Goal: Obtain resource: Download file/media

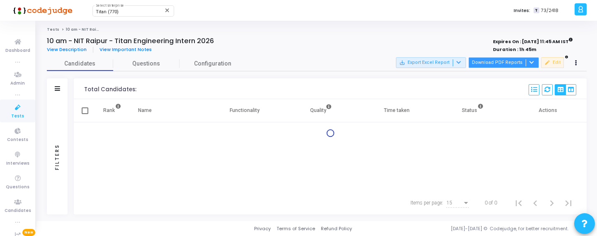
click at [525, 68] on button "Download PDF Reports" at bounding box center [503, 62] width 70 height 11
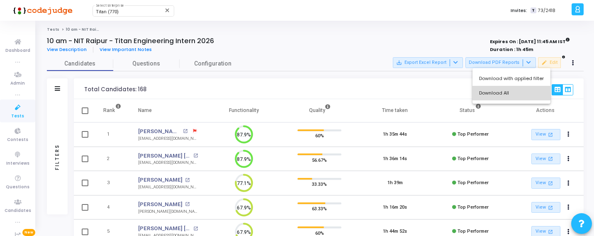
click at [512, 91] on button "Download All" at bounding box center [511, 93] width 78 height 15
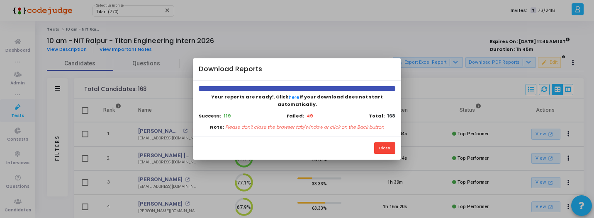
scroll to position [4, 4]
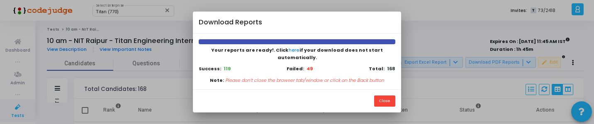
click at [389, 92] on div "Close" at bounding box center [297, 101] width 208 height 23
click at [389, 102] on button "Close" at bounding box center [384, 101] width 21 height 11
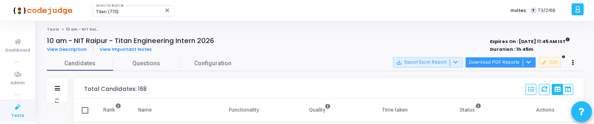
click at [503, 60] on button "Download PDF Reports" at bounding box center [500, 62] width 70 height 11
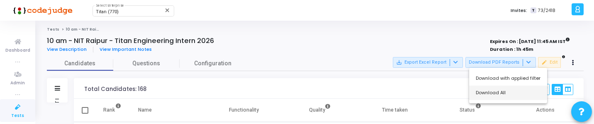
click at [502, 94] on button "Download All" at bounding box center [508, 93] width 78 height 15
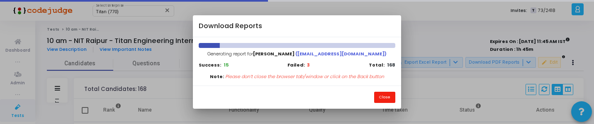
click at [388, 97] on button "Close" at bounding box center [384, 97] width 21 height 11
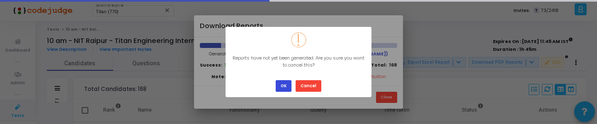
click at [286, 86] on button "OK" at bounding box center [284, 85] width 16 height 11
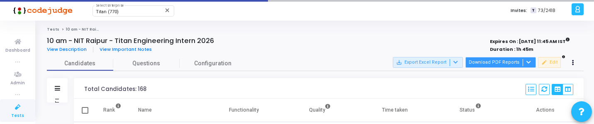
click at [474, 63] on button "Download PDF Reports" at bounding box center [500, 62] width 70 height 11
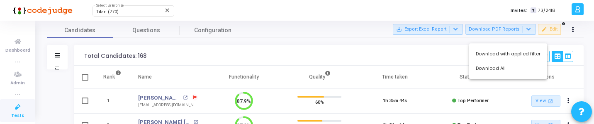
scroll to position [40, 0]
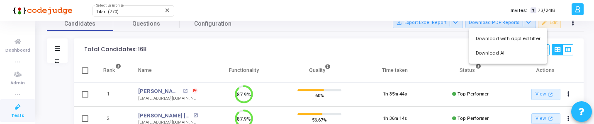
click at [57, 58] on div at bounding box center [297, 62] width 594 height 124
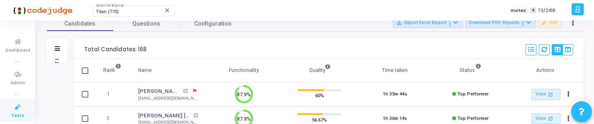
click at [58, 61] on div "Filters" at bounding box center [56, 60] width 7 height 91
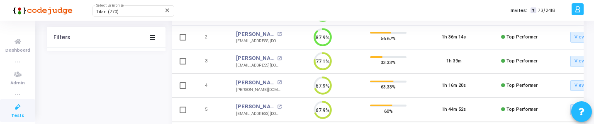
drag, startPoint x: 180, startPoint y: 124, endPoint x: 173, endPoint y: 126, distance: 7.7
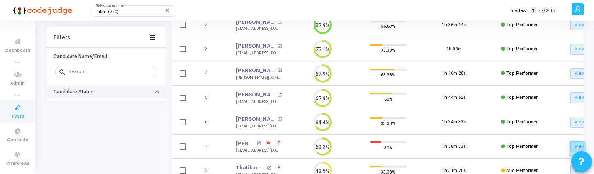
scroll to position [4, 4]
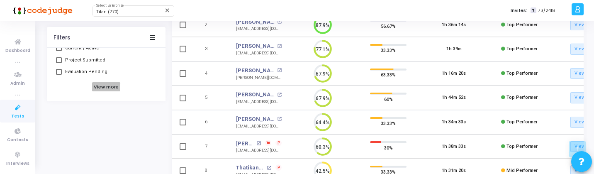
click at [110, 87] on h6 "View more" at bounding box center [106, 86] width 29 height 9
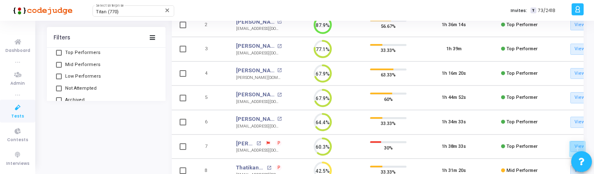
scroll to position [110, 0]
click at [82, 60] on span "Top Performers" at bounding box center [82, 56] width 35 height 10
click at [59, 59] on input "Top Performers" at bounding box center [58, 59] width 0 height 0
checkbox input "true"
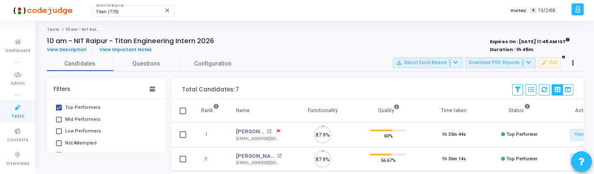
scroll to position [17, 21]
click at [93, 120] on span "Mid Performers" at bounding box center [82, 119] width 35 height 10
click at [59, 122] on input "Mid Performers" at bounding box center [58, 122] width 0 height 0
checkbox input "true"
click at [93, 124] on span "Low Performers" at bounding box center [83, 131] width 36 height 10
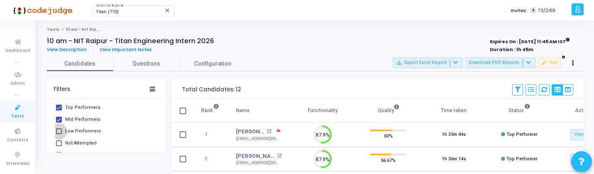
click at [59, 124] on input "Low Performers" at bounding box center [58, 134] width 0 height 0
checkbox input "true"
click at [86, 124] on span "Not Attempted" at bounding box center [81, 143] width 32 height 10
click at [59, 124] on input "Not Attempted" at bounding box center [58, 146] width 0 height 0
checkbox input "true"
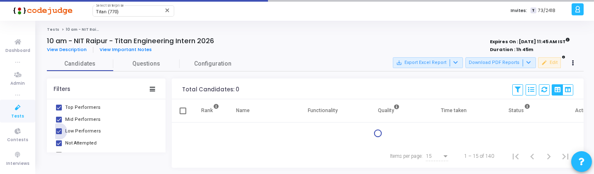
click at [86, 124] on span "Low Performers" at bounding box center [83, 131] width 36 height 10
click at [59, 124] on input "Low Performers" at bounding box center [58, 134] width 0 height 0
checkbox input "false"
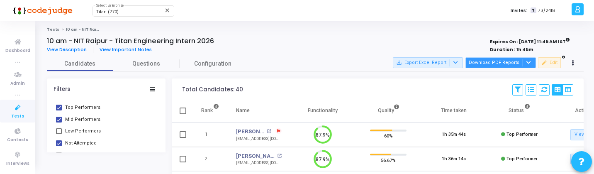
click at [500, 61] on button "Download PDF Reports" at bounding box center [500, 62] width 70 height 11
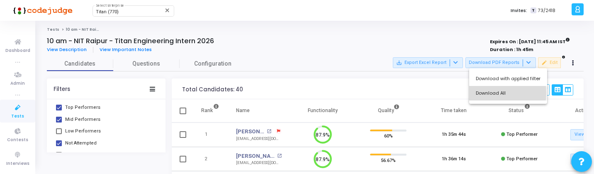
click at [487, 93] on button "Download All" at bounding box center [508, 93] width 78 height 15
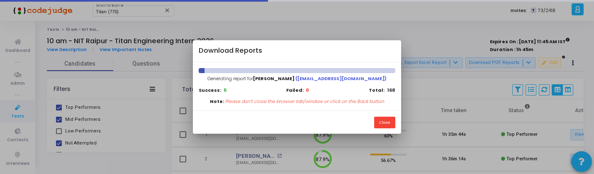
click at [388, 124] on div "Close" at bounding box center [297, 121] width 208 height 23
click at [388, 121] on button "Close" at bounding box center [384, 121] width 21 height 11
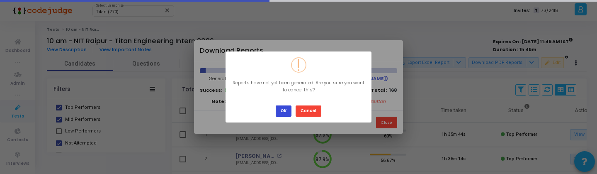
click at [281, 109] on button "OK" at bounding box center [284, 110] width 16 height 11
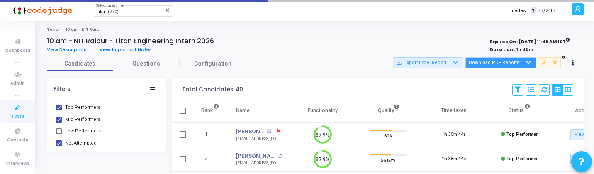
click at [490, 63] on button "Download PDF Reports" at bounding box center [500, 62] width 70 height 11
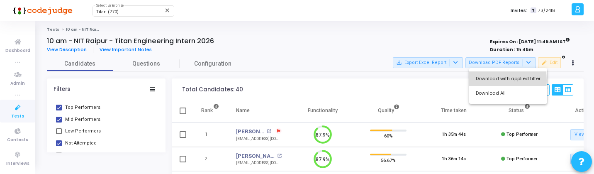
click at [488, 80] on button "Download with applied filter" at bounding box center [508, 78] width 78 height 15
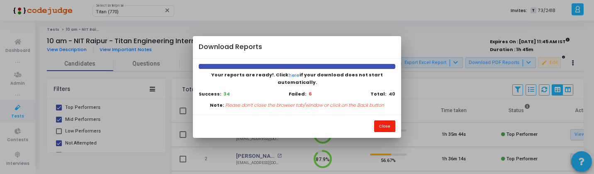
click at [381, 120] on button "Close" at bounding box center [384, 125] width 21 height 11
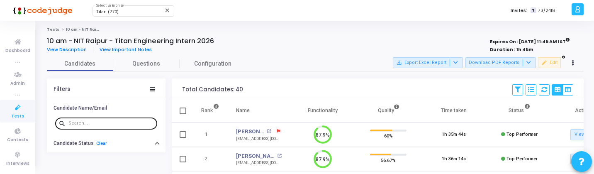
click at [95, 124] on div at bounding box center [110, 122] width 85 height 13
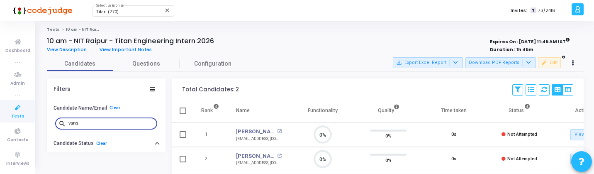
scroll to position [4, 4]
click at [249, 124] on link "Vanshdeep" at bounding box center [255, 131] width 39 height 8
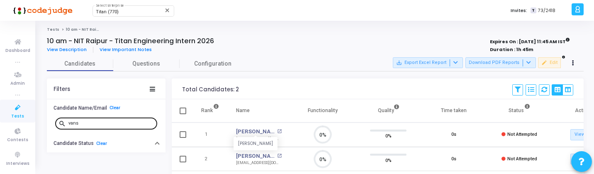
click at [83, 123] on input "vans" at bounding box center [110, 123] width 85 height 5
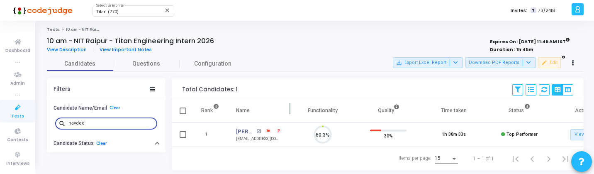
scroll to position [17, 21]
click at [240, 124] on link "Navdeep Singh Saluja" at bounding box center [245, 131] width 18 height 8
click at [90, 124] on input "navdee" at bounding box center [110, 123] width 85 height 5
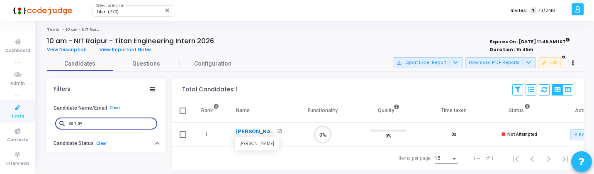
click at [247, 124] on link "Sanjay Polakala" at bounding box center [255, 131] width 39 height 8
click at [94, 123] on input "sanjay" at bounding box center [110, 123] width 85 height 5
click at [244, 124] on link "Lucky Dewangan" at bounding box center [255, 131] width 39 height 8
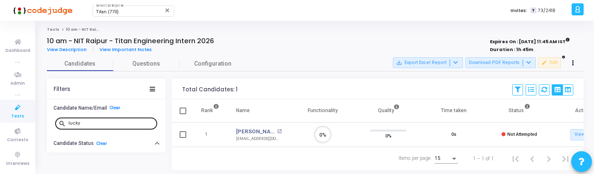
click at [97, 120] on div "lucky" at bounding box center [110, 122] width 85 height 13
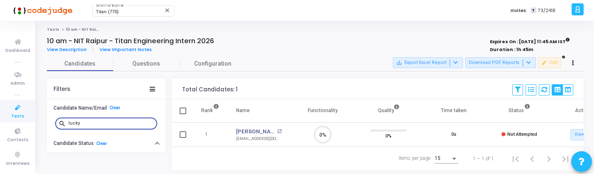
click at [93, 124] on input "lucky" at bounding box center [110, 123] width 85 height 5
click at [250, 124] on link "Rohit Seth" at bounding box center [255, 131] width 39 height 8
click at [95, 124] on input "rohit" at bounding box center [110, 123] width 85 height 5
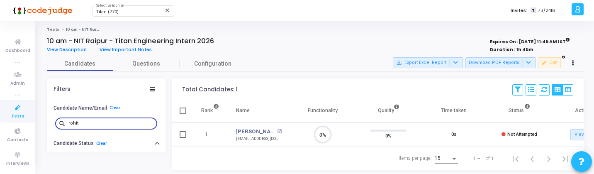
click at [95, 124] on input "rohit" at bounding box center [110, 123] width 85 height 5
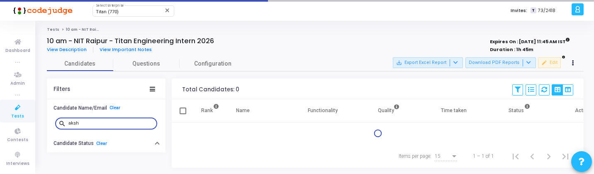
type input "aksh"
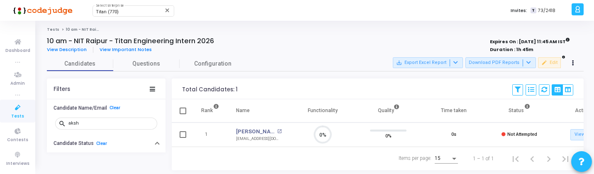
scroll to position [17, 21]
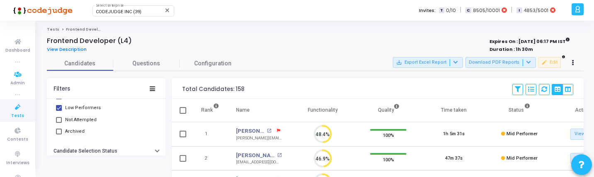
click at [13, 103] on icon at bounding box center [17, 107] width 17 height 10
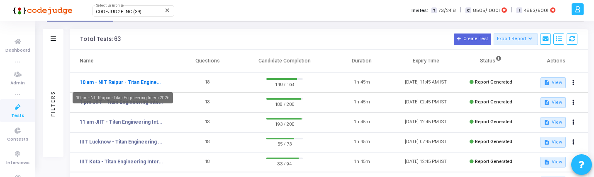
click at [132, 83] on link "10 am - NIT Raipur - Titan Engineering Intern 2026" at bounding box center [121, 82] width 83 height 7
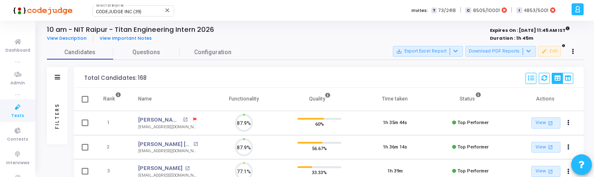
click at [53, 119] on div "Filters" at bounding box center [56, 115] width 7 height 91
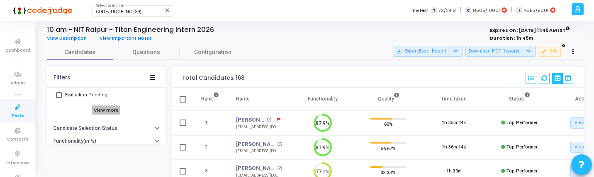
click at [105, 112] on h6 "View more" at bounding box center [106, 110] width 29 height 9
click at [79, 128] on span "Low Performers" at bounding box center [83, 131] width 36 height 10
click at [59, 133] on input "Low Performers" at bounding box center [58, 133] width 0 height 0
checkbox input "true"
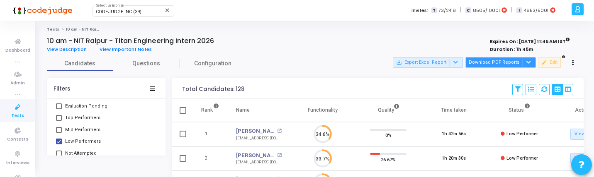
click at [495, 62] on button "Download PDF Reports" at bounding box center [500, 62] width 70 height 11
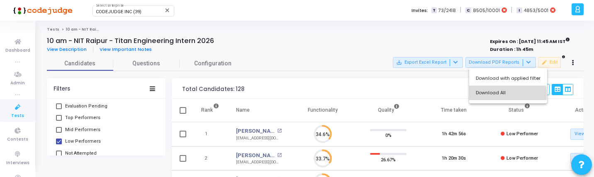
click at [494, 94] on button "Download All" at bounding box center [508, 93] width 78 height 15
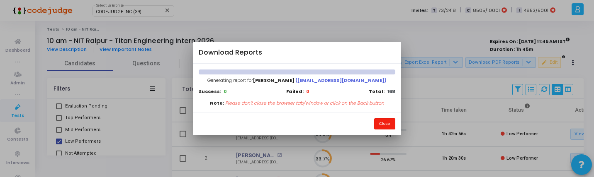
click at [382, 126] on button "Close" at bounding box center [384, 124] width 21 height 11
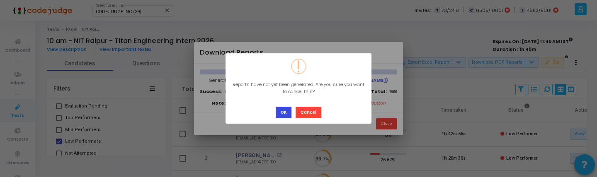
click at [281, 112] on button "OK" at bounding box center [284, 112] width 16 height 11
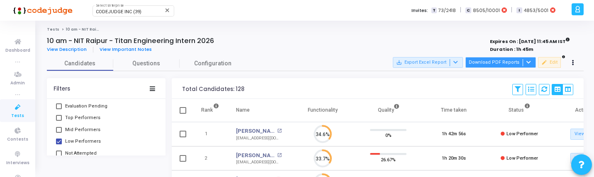
click at [480, 62] on button "Download PDF Reports" at bounding box center [500, 62] width 70 height 11
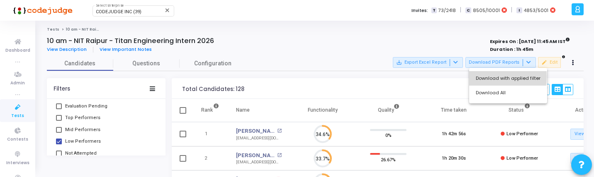
click at [480, 77] on button "Download with applied filter" at bounding box center [508, 78] width 78 height 15
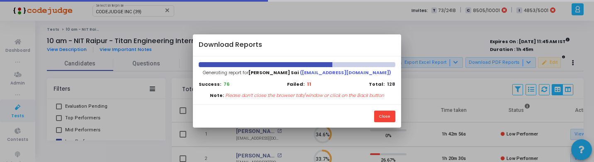
scroll to position [4, 4]
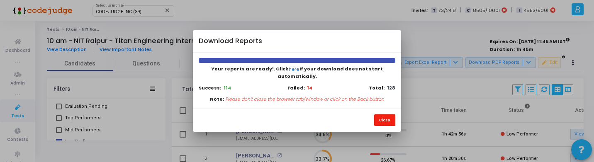
click at [379, 119] on button "Close" at bounding box center [384, 119] width 21 height 11
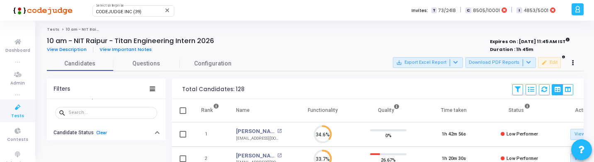
scroll to position [0, 0]
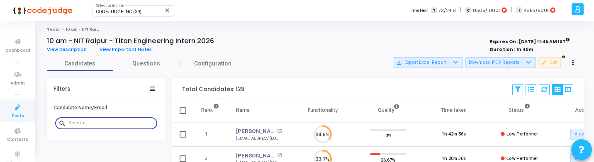
click at [99, 121] on input "text" at bounding box center [110, 123] width 85 height 5
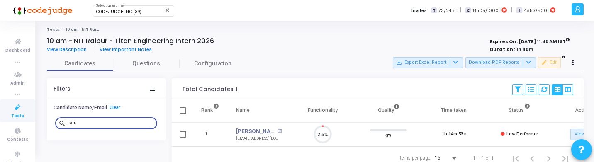
scroll to position [17, 21]
type input "kou"
click at [184, 132] on span at bounding box center [182, 134] width 7 height 7
click at [183, 138] on input "checkbox" at bounding box center [182, 138] width 0 height 0
checkbox input "true"
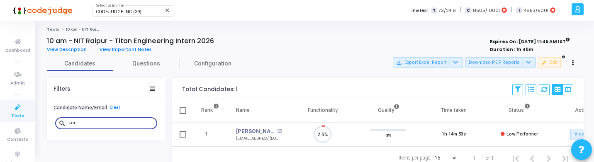
checkbox input "true"
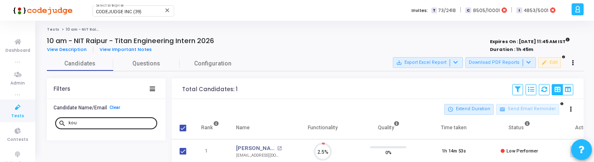
click at [112, 123] on input "kou" at bounding box center [110, 123] width 85 height 5
type input "kanu"
checkbox input "false"
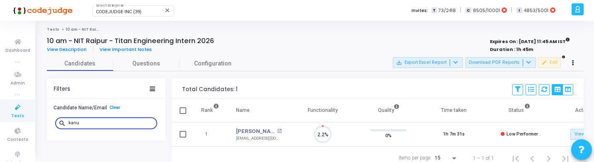
scroll to position [17, 21]
type input "kanu"
click at [190, 136] on td at bounding box center [182, 134] width 21 height 24
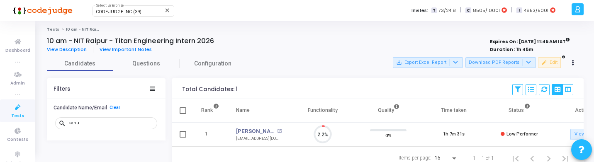
click at [184, 136] on span at bounding box center [182, 134] width 7 height 7
click at [183, 138] on input "checkbox" at bounding box center [182, 138] width 0 height 0
checkbox input "true"
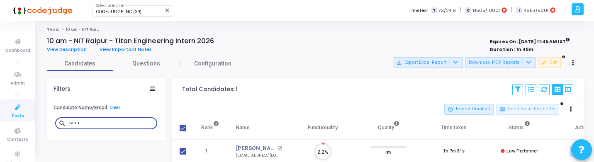
click at [114, 121] on input "kanu" at bounding box center [110, 123] width 85 height 5
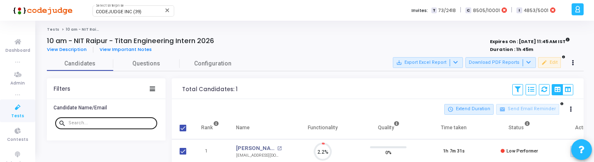
checkbox input "false"
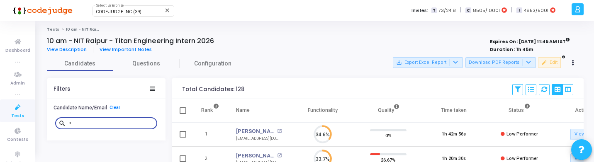
scroll to position [4, 4]
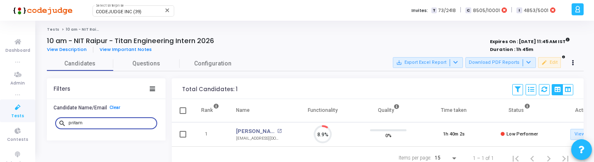
type input "pritam"
click at [185, 135] on span at bounding box center [182, 134] width 7 height 7
click at [183, 138] on input "checkbox" at bounding box center [182, 138] width 0 height 0
checkbox input "true"
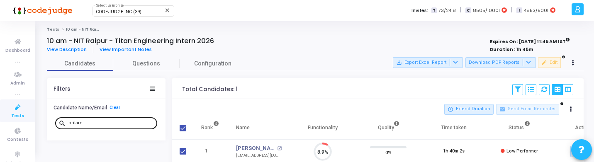
click at [102, 124] on input "pritam" at bounding box center [110, 123] width 85 height 5
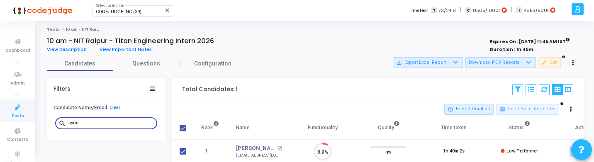
type input "ayush"
checkbox input "false"
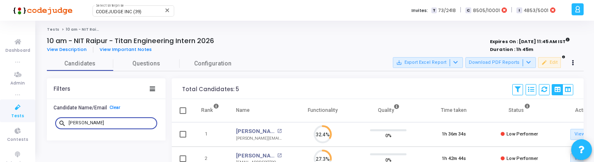
type input "ayush"
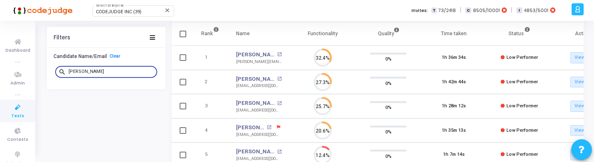
click at [182, 132] on span at bounding box center [182, 130] width 7 height 7
click at [182, 134] on input "checkbox" at bounding box center [182, 134] width 0 height 0
checkbox input "true"
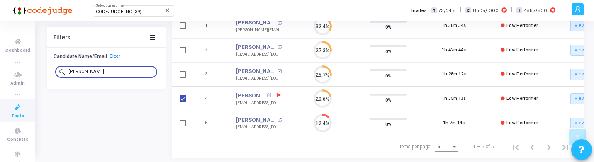
click at [85, 72] on input "ayush" at bounding box center [110, 71] width 85 height 5
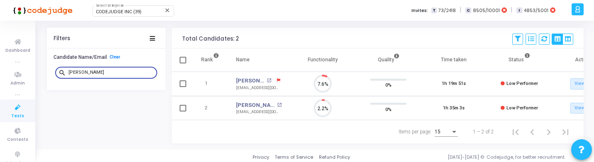
type input "tusha"
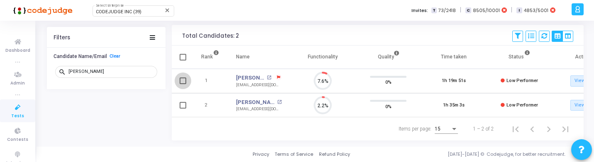
click at [184, 81] on span at bounding box center [182, 81] width 7 height 7
click at [183, 84] on input "checkbox" at bounding box center [182, 84] width 0 height 0
checkbox input "true"
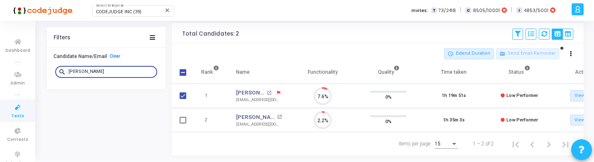
click at [129, 71] on input "tusha" at bounding box center [110, 71] width 85 height 5
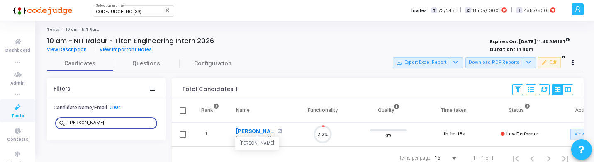
type input "mansi"
click at [241, 133] on link "Mansi Mishra" at bounding box center [255, 131] width 39 height 8
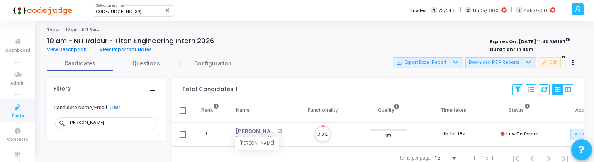
click at [184, 129] on td at bounding box center [182, 134] width 21 height 24
click at [182, 133] on span at bounding box center [182, 134] width 7 height 7
click at [182, 138] on input "checkbox" at bounding box center [182, 138] width 0 height 0
checkbox input "true"
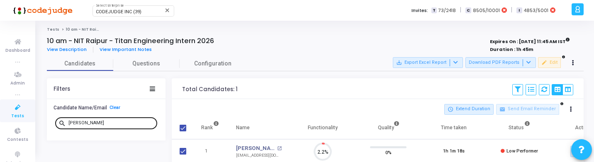
click at [93, 121] on input "mansi" at bounding box center [110, 123] width 85 height 5
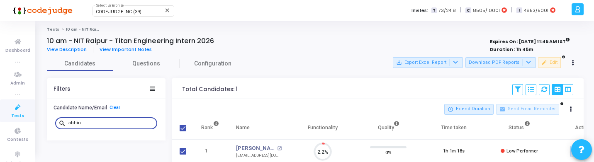
type input "abhina"
checkbox input "false"
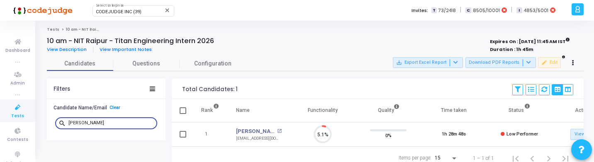
type input "abhina"
click at [182, 137] on span at bounding box center [182, 134] width 7 height 7
click at [182, 138] on input "checkbox" at bounding box center [182, 138] width 0 height 0
checkbox input "true"
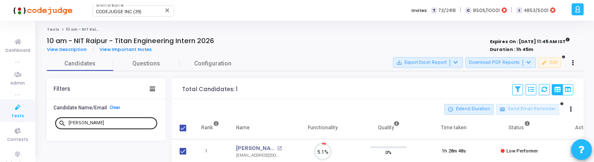
click at [93, 117] on div "abhina" at bounding box center [110, 122] width 85 height 13
click at [92, 122] on input "abhina" at bounding box center [110, 123] width 85 height 5
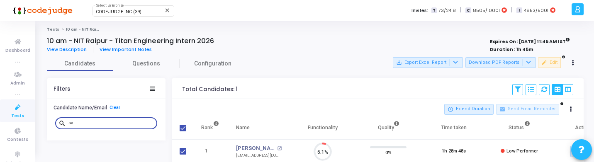
type input "sai"
checkbox input "false"
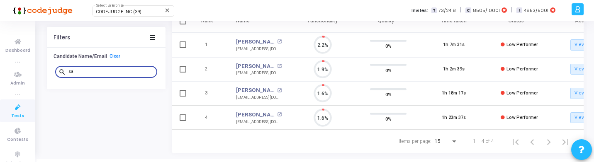
type input "sai"
click at [183, 95] on span at bounding box center [182, 93] width 7 height 7
click at [183, 97] on input "checkbox" at bounding box center [182, 97] width 0 height 0
checkbox input "true"
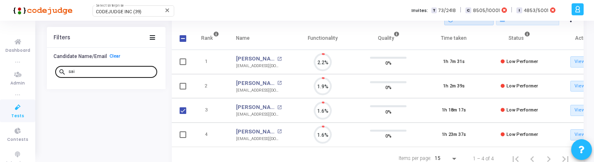
click at [116, 71] on input "sai" at bounding box center [110, 71] width 85 height 5
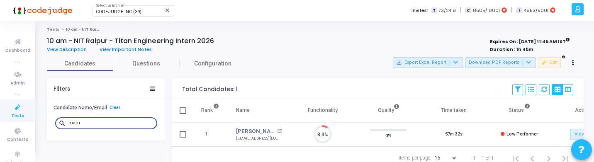
type input "maru"
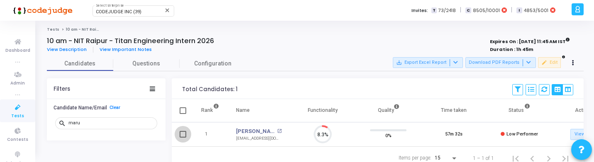
click at [181, 137] on span at bounding box center [182, 134] width 7 height 7
click at [182, 138] on input "checkbox" at bounding box center [182, 138] width 0 height 0
checkbox input "true"
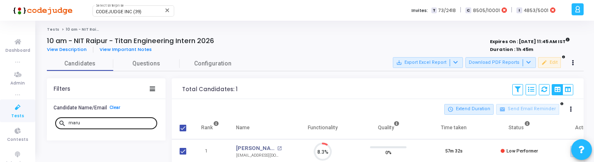
click at [86, 126] on div "maru" at bounding box center [110, 122] width 85 height 13
click at [88, 124] on input "maru" at bounding box center [110, 123] width 85 height 5
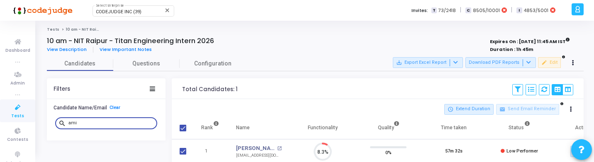
type input "amit"
checkbox input "false"
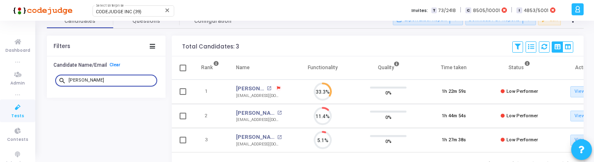
type input "amit"
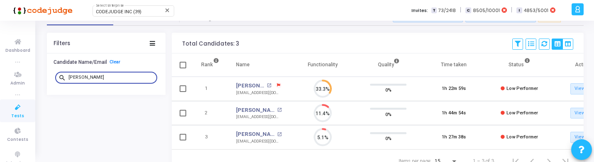
click at [183, 91] on span at bounding box center [182, 88] width 7 height 7
click at [183, 92] on input "checkbox" at bounding box center [182, 92] width 0 height 0
checkbox input "true"
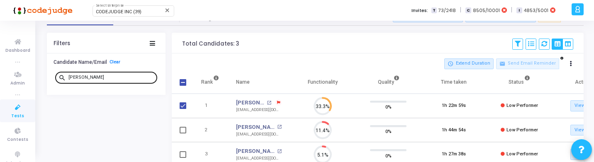
click at [129, 82] on div "amit" at bounding box center [110, 76] width 85 height 13
click at [113, 76] on input "amit" at bounding box center [110, 77] width 85 height 5
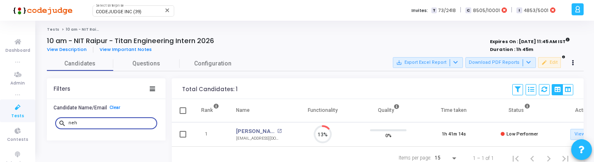
type input "neh"
click at [182, 134] on span at bounding box center [182, 134] width 7 height 7
click at [182, 138] on input "checkbox" at bounding box center [182, 138] width 0 height 0
checkbox input "true"
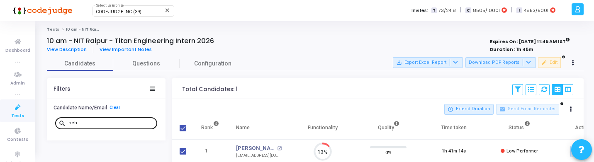
click at [120, 119] on div "neh" at bounding box center [110, 122] width 85 height 13
click at [121, 123] on input "neh" at bounding box center [110, 123] width 85 height 5
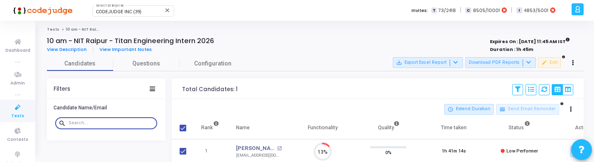
checkbox input "false"
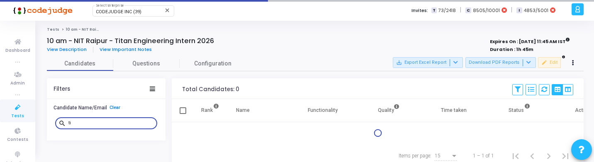
type input "t"
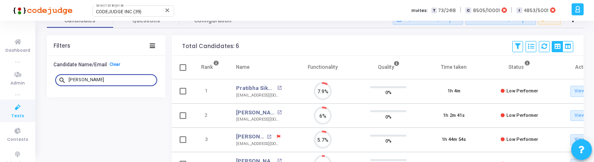
type input "riya"
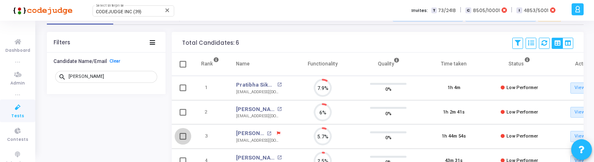
click at [181, 137] on span at bounding box center [182, 136] width 7 height 7
click at [182, 140] on input "checkbox" at bounding box center [182, 140] width 0 height 0
checkbox input "true"
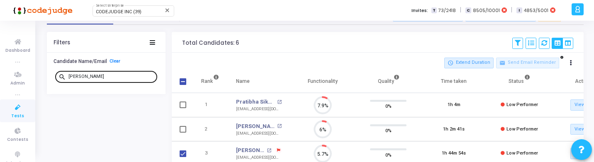
click at [97, 76] on input "riya" at bounding box center [110, 76] width 85 height 5
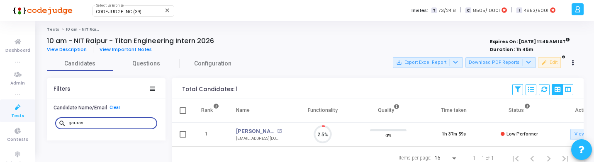
type input "gaurav"
click at [184, 134] on span at bounding box center [182, 134] width 7 height 7
click at [183, 138] on input "checkbox" at bounding box center [182, 138] width 0 height 0
checkbox input "true"
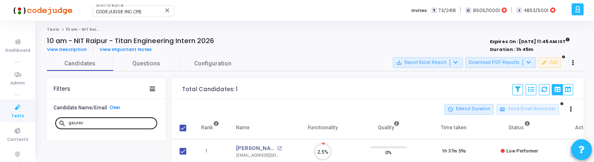
click at [90, 122] on input "gaurav" at bounding box center [110, 123] width 85 height 5
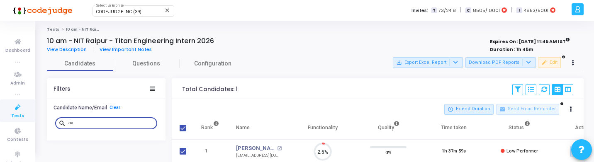
type input "aay"
checkbox input "false"
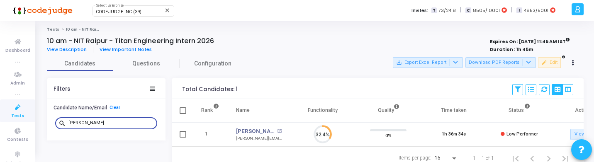
type input "aayush"
click at [186, 134] on td at bounding box center [182, 134] width 21 height 24
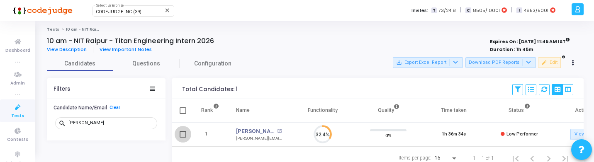
click at [181, 134] on span at bounding box center [182, 134] width 7 height 7
click at [182, 138] on input "checkbox" at bounding box center [182, 138] width 0 height 0
checkbox input "true"
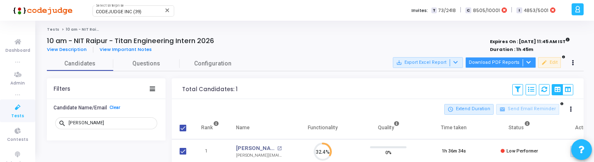
click at [490, 61] on button "Download PDF Reports" at bounding box center [500, 62] width 70 height 11
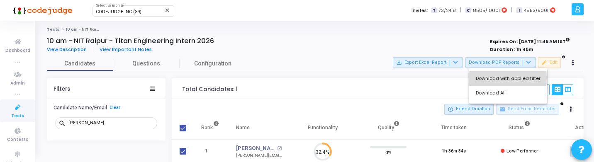
click at [496, 78] on button "Download with applied filter" at bounding box center [508, 78] width 78 height 15
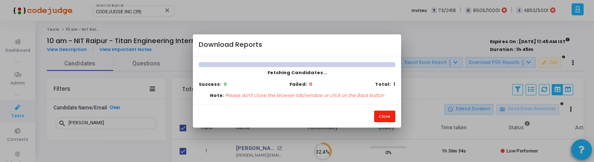
click at [388, 116] on button "Close" at bounding box center [384, 116] width 21 height 11
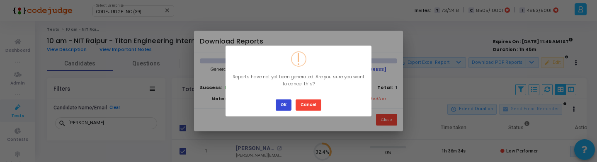
click at [288, 106] on button "OK" at bounding box center [284, 104] width 16 height 11
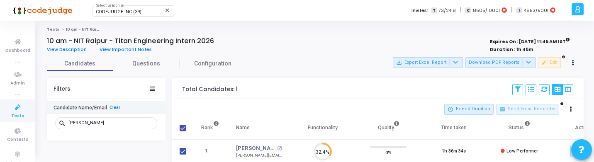
click at [112, 108] on link "Clear" at bounding box center [114, 107] width 11 height 5
checkbox input "false"
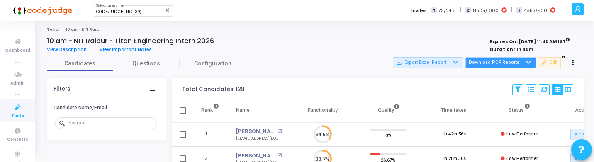
click at [486, 61] on button "Download PDF Reports" at bounding box center [500, 62] width 70 height 11
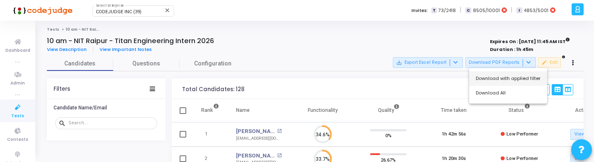
click at [496, 80] on button "Download with applied filter" at bounding box center [508, 78] width 78 height 15
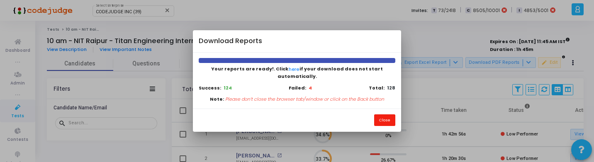
click at [391, 117] on button "Close" at bounding box center [384, 119] width 21 height 11
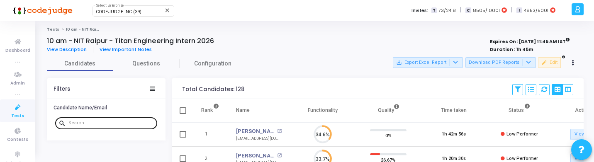
click at [80, 123] on input "text" at bounding box center [110, 123] width 85 height 5
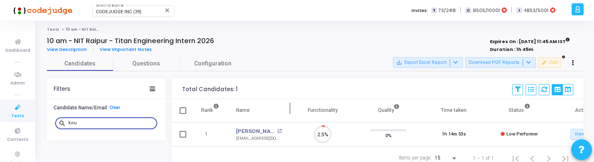
scroll to position [9, 0]
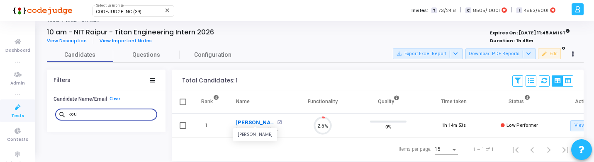
click at [243, 122] on link "Koushik Kotte" at bounding box center [255, 123] width 39 height 8
click at [119, 113] on input "kou" at bounding box center [110, 114] width 85 height 5
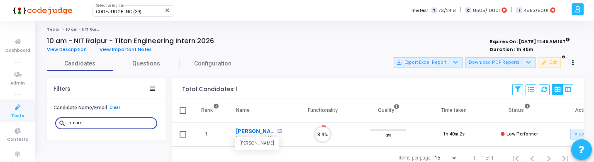
scroll to position [17, 21]
click at [245, 130] on link "Pritam Pankaj" at bounding box center [255, 131] width 39 height 8
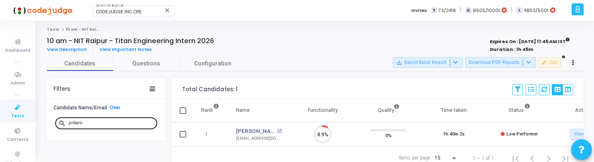
click at [107, 124] on input "pritam" at bounding box center [110, 123] width 85 height 5
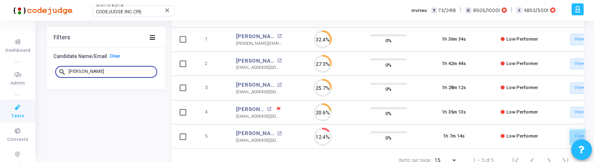
scroll to position [129, 0]
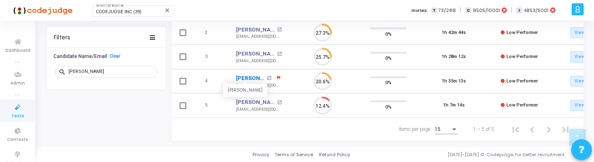
click at [254, 75] on link "[PERSON_NAME]" at bounding box center [250, 78] width 29 height 8
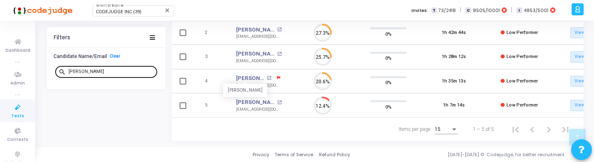
click at [81, 70] on input "ayush" at bounding box center [110, 71] width 85 height 5
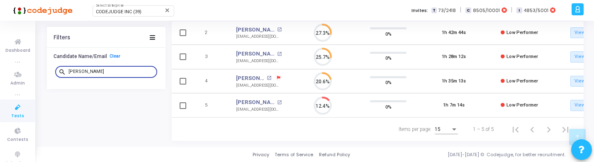
click at [81, 70] on input "ayush" at bounding box center [110, 71] width 85 height 5
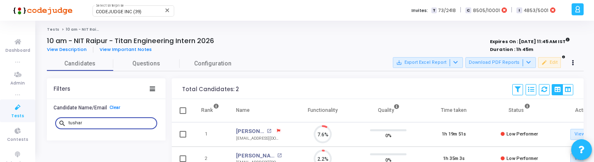
scroll to position [17, 21]
type input "tushar"
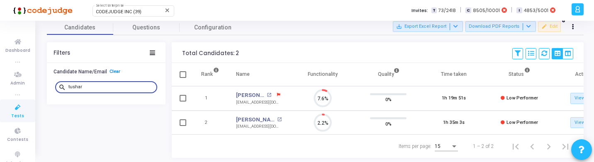
scroll to position [40, 0]
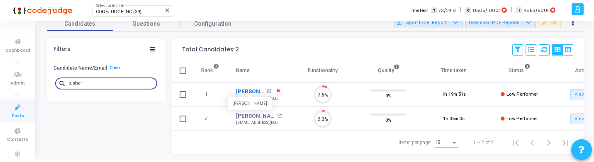
click at [243, 93] on link "Tushar Kant Sahu" at bounding box center [250, 91] width 29 height 8
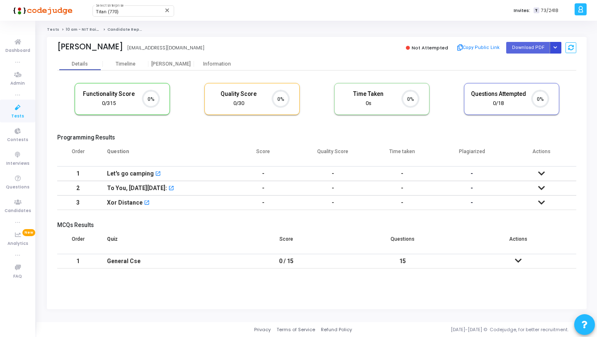
click at [557, 49] on icon "Button group with nested dropdown" at bounding box center [555, 48] width 4 height 4
click at [531, 61] on button "Regenerate PDF" at bounding box center [529, 64] width 64 height 13
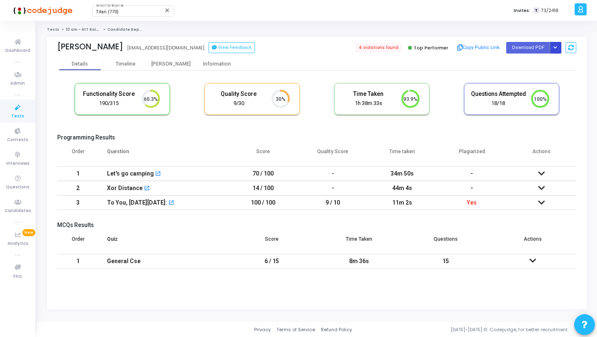
click at [553, 48] on button "Button group with nested dropdown" at bounding box center [556, 47] width 12 height 11
click at [531, 69] on button "Regenerate PDF" at bounding box center [529, 64] width 64 height 13
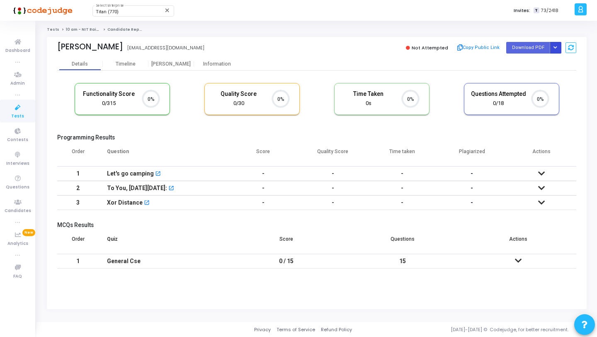
click at [554, 50] on button "Button group with nested dropdown" at bounding box center [556, 47] width 12 height 11
click at [536, 64] on button "Regenerate PDF" at bounding box center [529, 64] width 64 height 13
click at [553, 48] on icon "Button group with nested dropdown" at bounding box center [555, 48] width 4 height 4
click at [531, 68] on button "Regenerate PDF" at bounding box center [529, 64] width 64 height 13
click at [558, 48] on button "Button group with nested dropdown" at bounding box center [556, 47] width 12 height 11
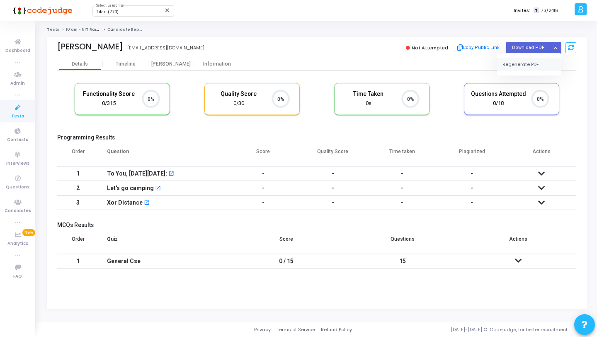
click at [533, 58] on button "Regenerate PDF" at bounding box center [529, 64] width 64 height 13
click at [558, 46] on button "Button group with nested dropdown" at bounding box center [556, 47] width 12 height 11
click at [538, 61] on button "Regenerate PDF" at bounding box center [529, 64] width 64 height 13
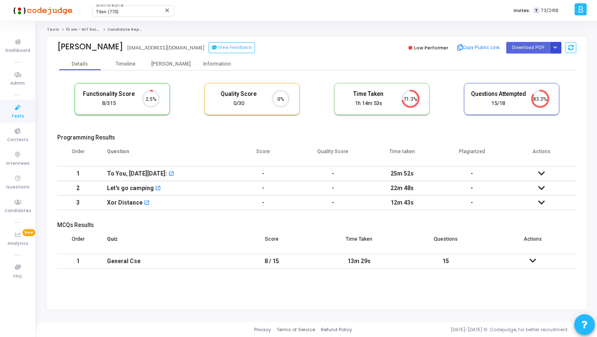
click at [558, 44] on button "Button group with nested dropdown" at bounding box center [556, 47] width 12 height 11
click at [538, 60] on button "Regenerate PDF" at bounding box center [529, 64] width 64 height 13
click at [553, 50] on button "Button group with nested dropdown" at bounding box center [556, 47] width 12 height 11
click at [535, 64] on button "Regenerate PDF" at bounding box center [529, 64] width 64 height 13
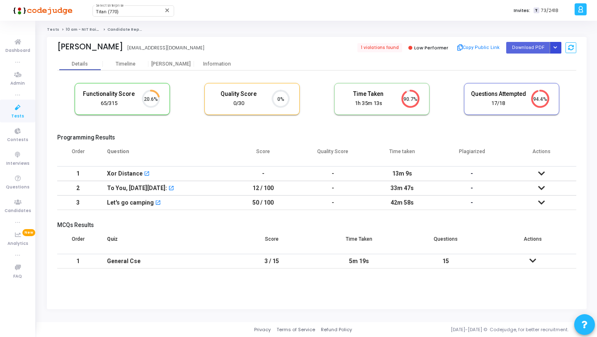
click at [554, 49] on icon "Button group with nested dropdown" at bounding box center [555, 48] width 4 height 4
click at [531, 62] on button "Regenerate PDF" at bounding box center [529, 64] width 64 height 13
click at [553, 49] on icon "Button group with nested dropdown" at bounding box center [555, 48] width 4 height 4
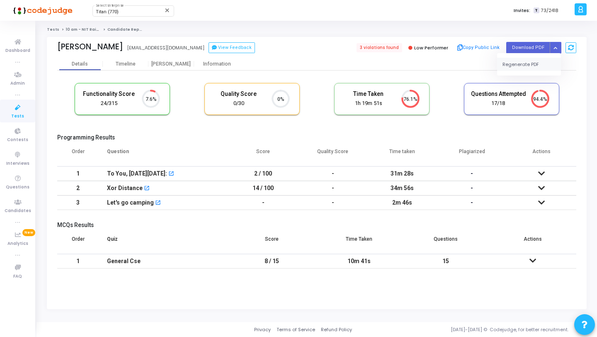
click at [532, 70] on button "Regenerate PDF" at bounding box center [529, 64] width 64 height 13
